Goal: Book appointment/travel/reservation

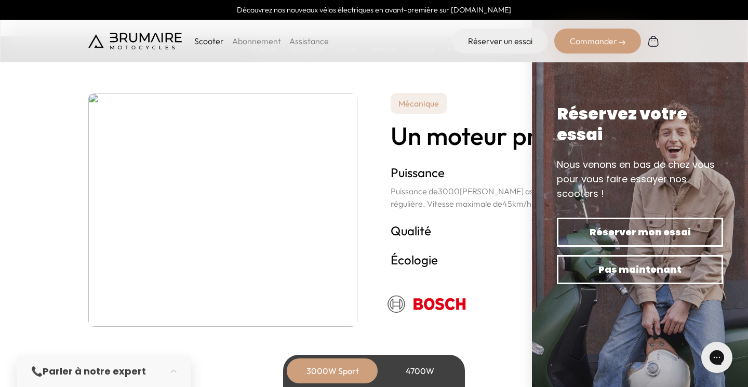
scroll to position [1803, 0]
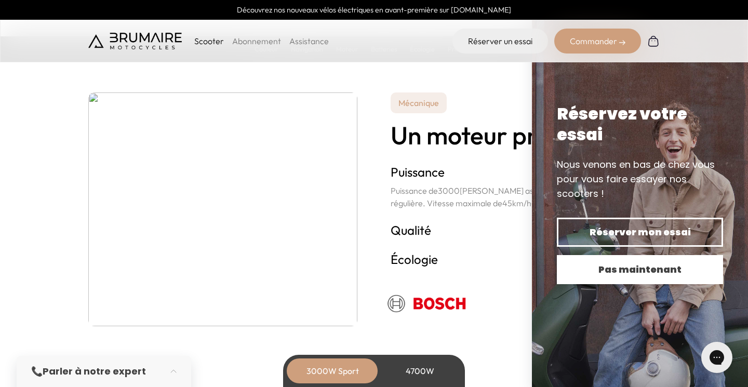
click at [594, 273] on span "Pas maintenant" at bounding box center [640, 269] width 130 height 15
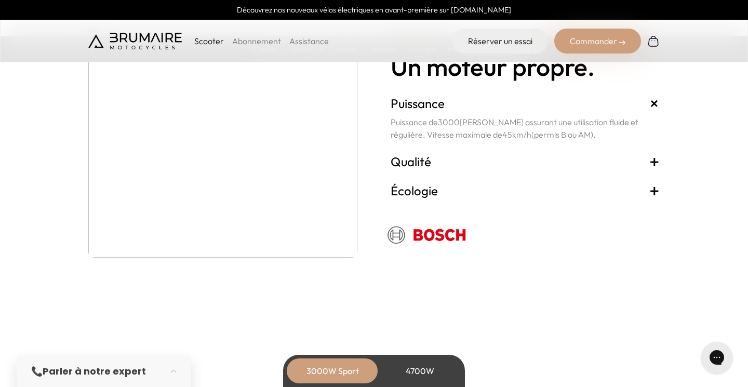
scroll to position [1875, 0]
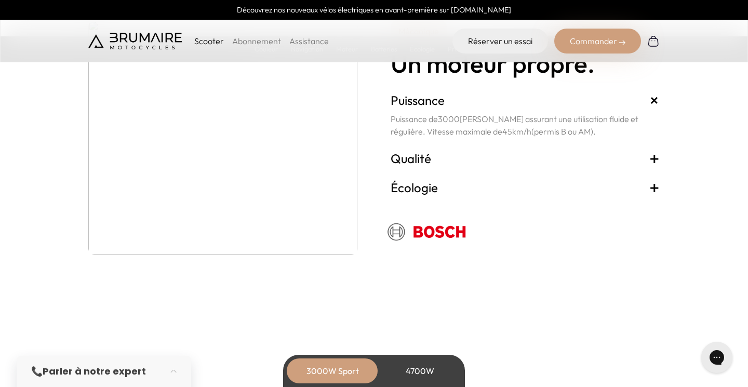
click at [657, 155] on span "+" at bounding box center [654, 158] width 10 height 17
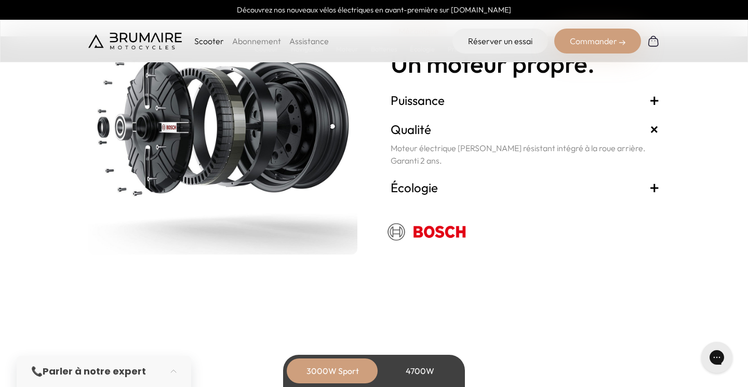
click at [653, 185] on span "+" at bounding box center [654, 187] width 10 height 17
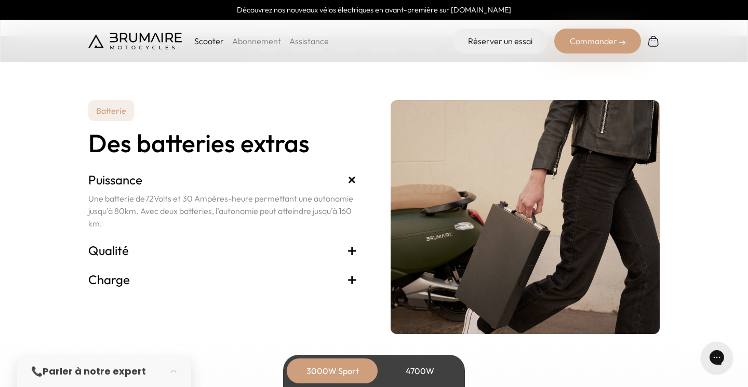
scroll to position [2141, 0]
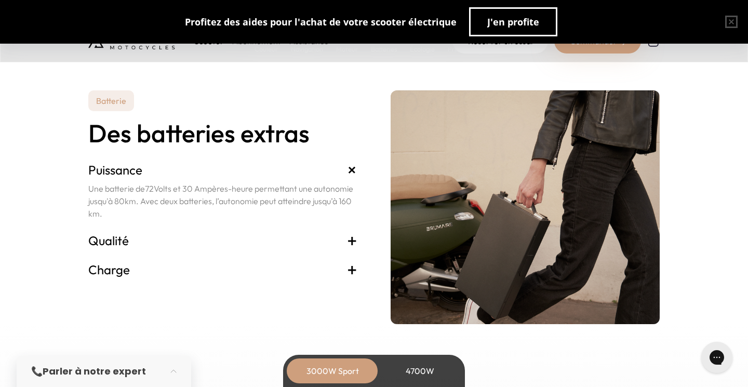
click at [354, 240] on span "+" at bounding box center [352, 240] width 10 height 17
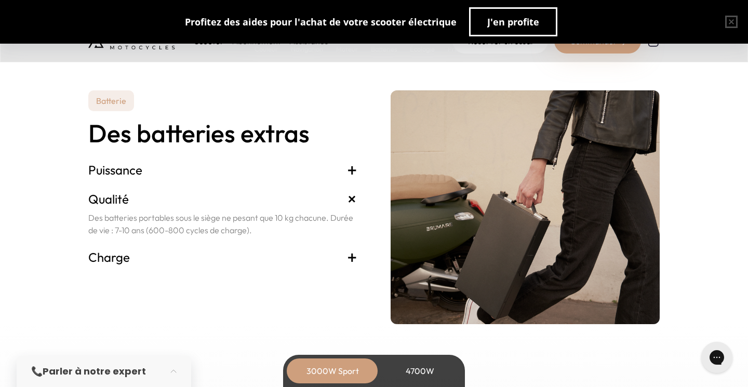
click at [353, 255] on span "+" at bounding box center [352, 257] width 10 height 17
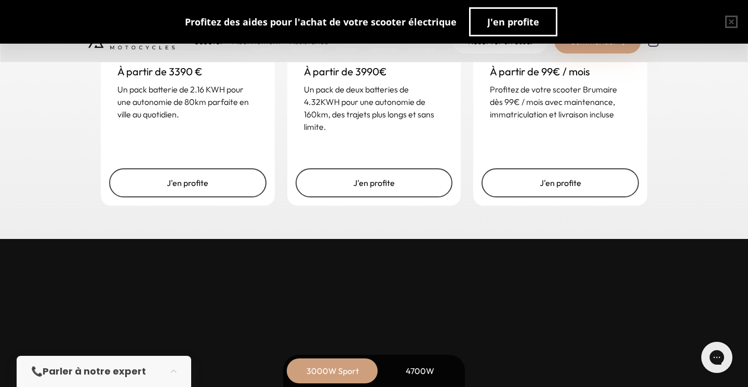
scroll to position [2617, 0]
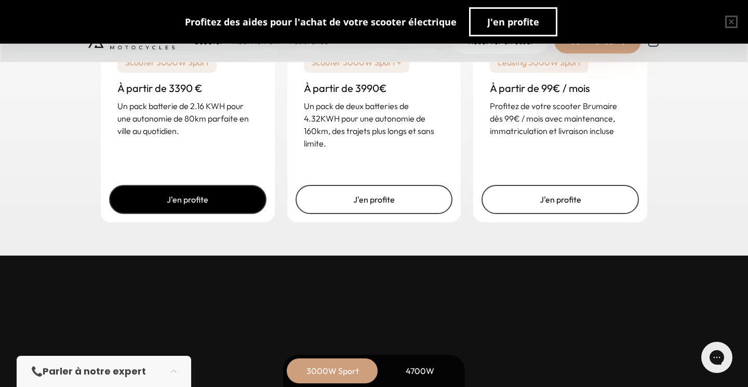
click at [198, 205] on link "J'en profite" at bounding box center [187, 199] width 157 height 29
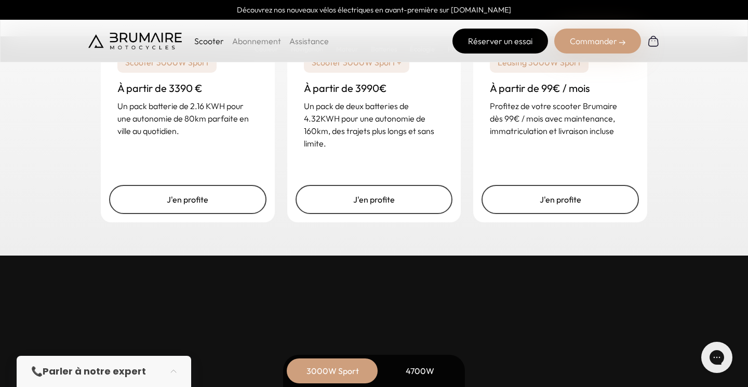
click at [483, 46] on link "Réserver un essai" at bounding box center [500, 41] width 96 height 25
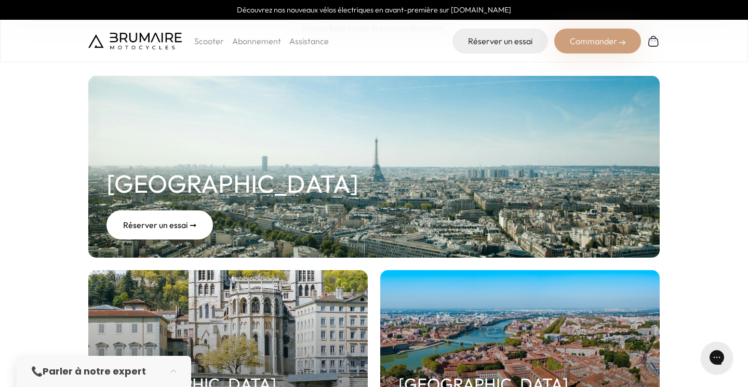
scroll to position [121, 0]
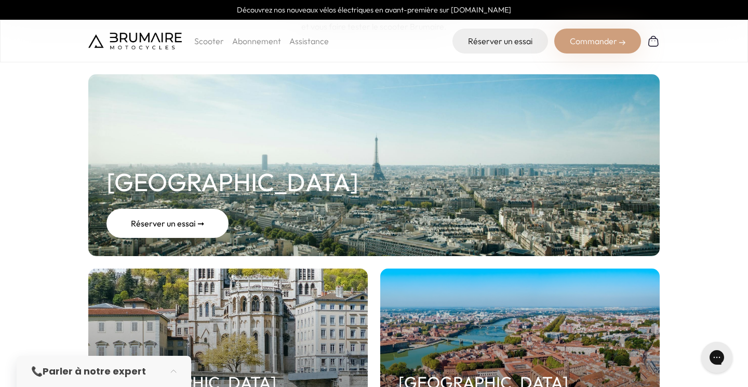
click at [186, 222] on div "Réserver un essai ➞" at bounding box center [167, 223] width 122 height 29
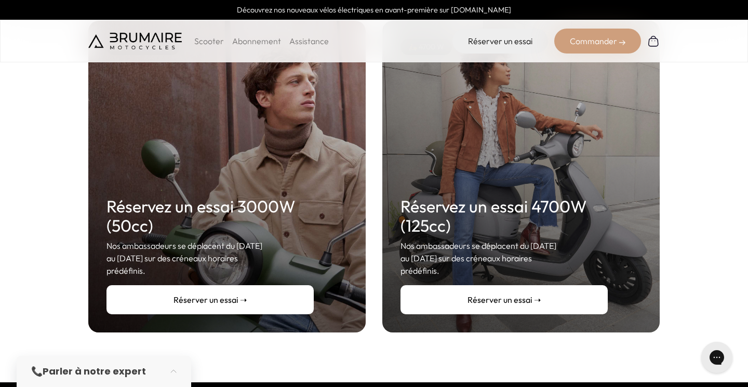
scroll to position [182, 0]
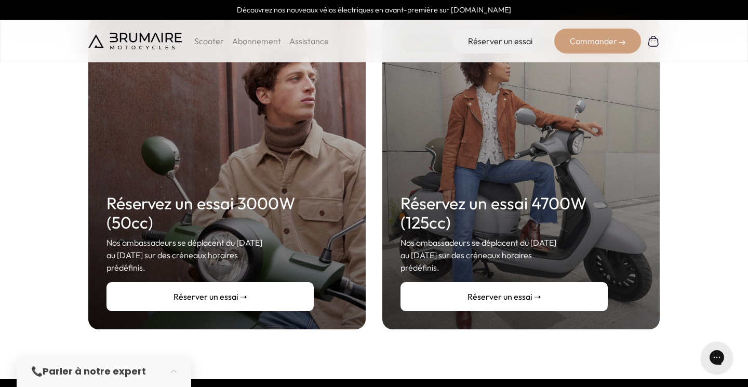
click at [207, 285] on link "Réserver un essai ➝" at bounding box center [209, 296] width 207 height 29
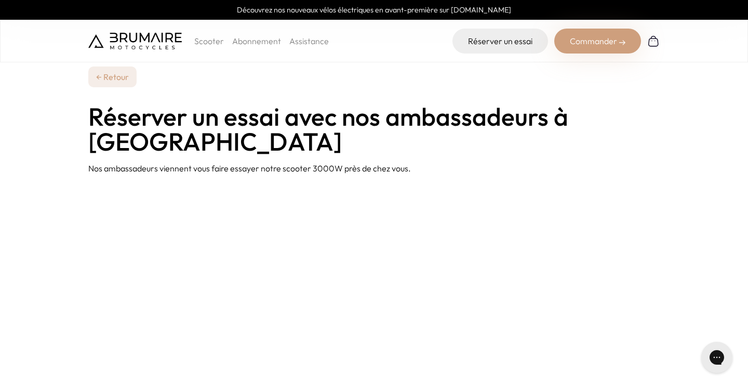
click at [116, 79] on link "← Retour" at bounding box center [112, 76] width 48 height 21
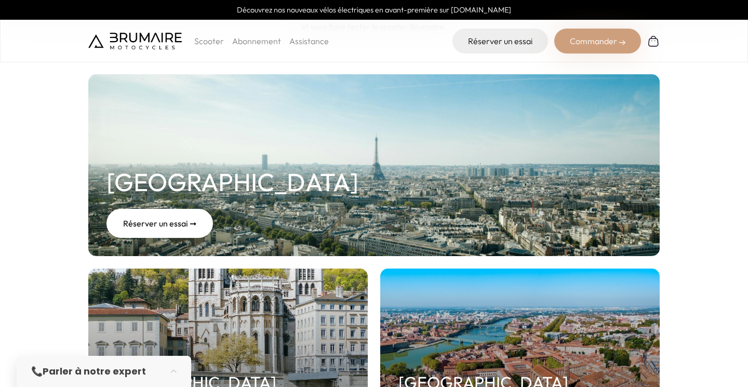
scroll to position [121, 0]
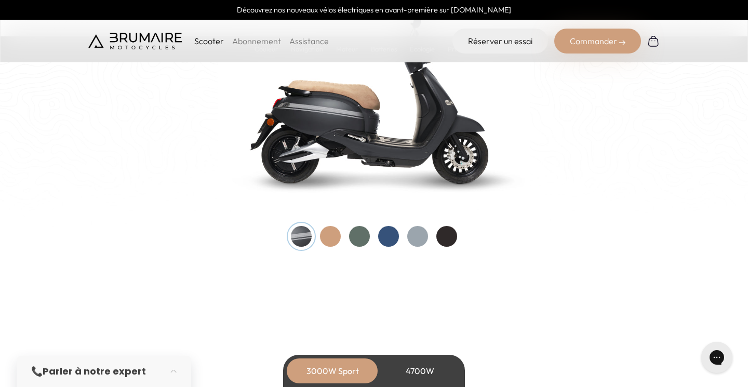
scroll to position [1148, 0]
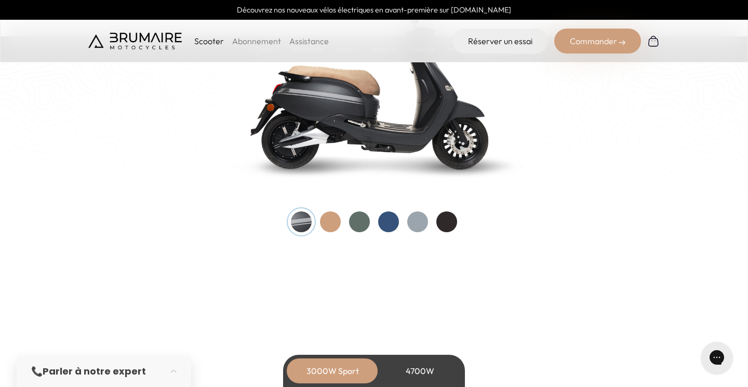
click at [445, 215] on div at bounding box center [446, 221] width 21 height 21
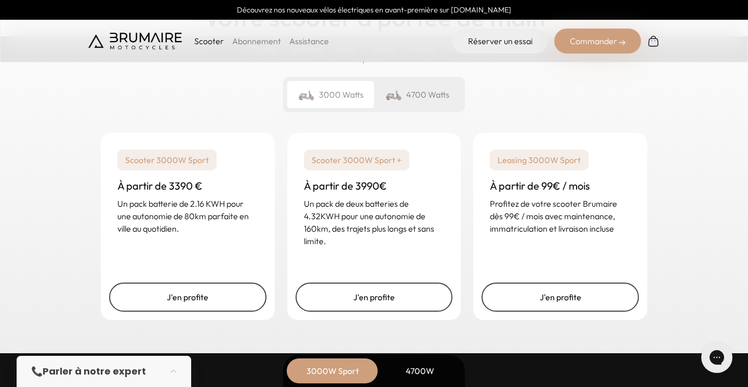
scroll to position [2498, 0]
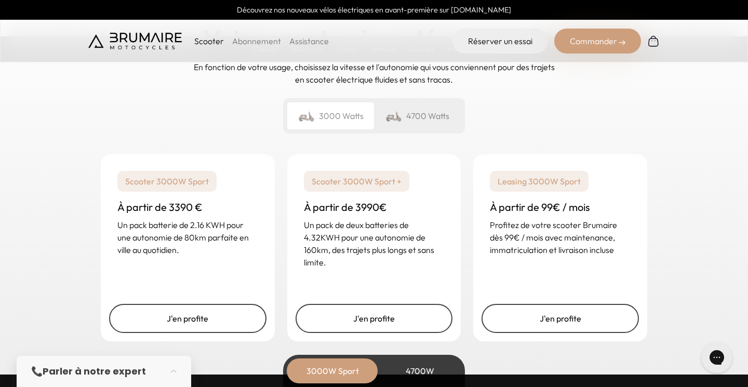
click at [411, 121] on div "4700 Watts" at bounding box center [417, 115] width 87 height 27
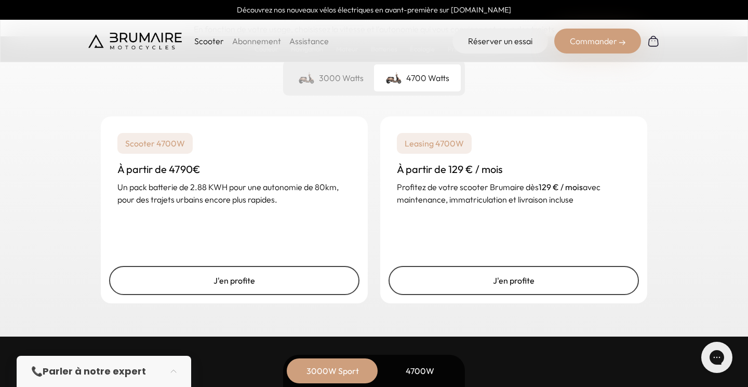
scroll to position [2540, 0]
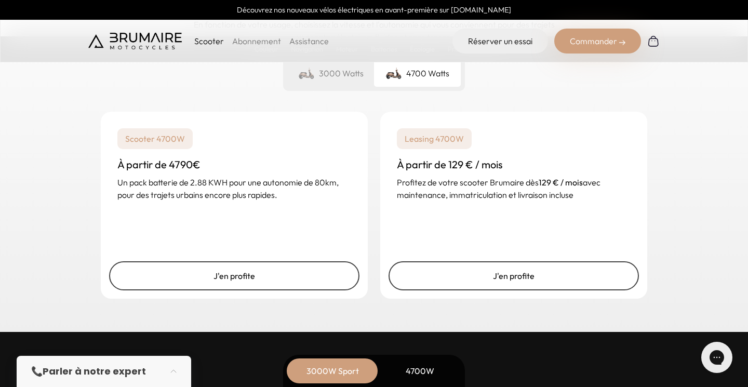
click at [337, 77] on div "3000 Watts" at bounding box center [330, 73] width 87 height 27
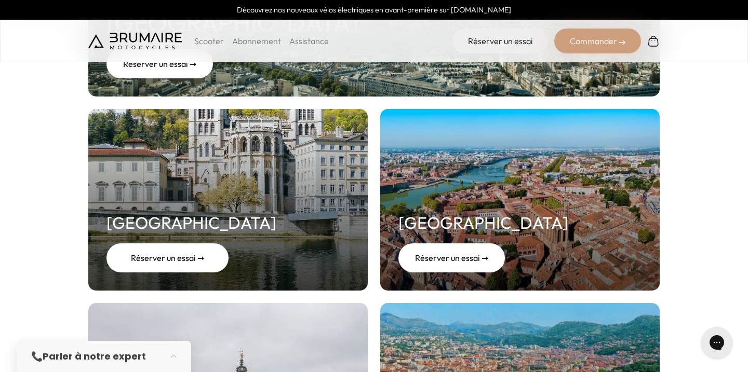
scroll to position [295, 0]
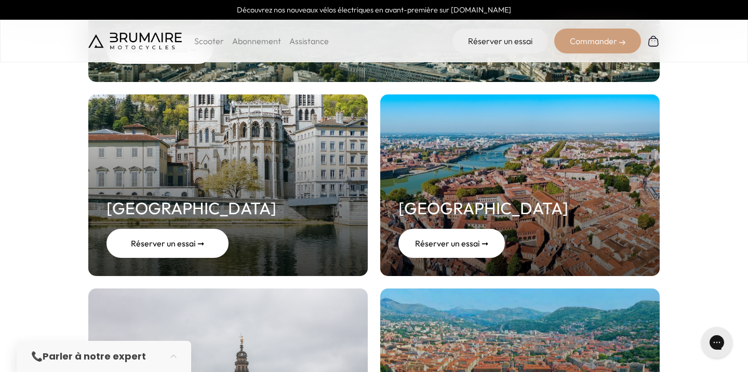
click at [178, 246] on div "Réserver un essai ➞" at bounding box center [167, 243] width 122 height 29
